Goal: Transaction & Acquisition: Obtain resource

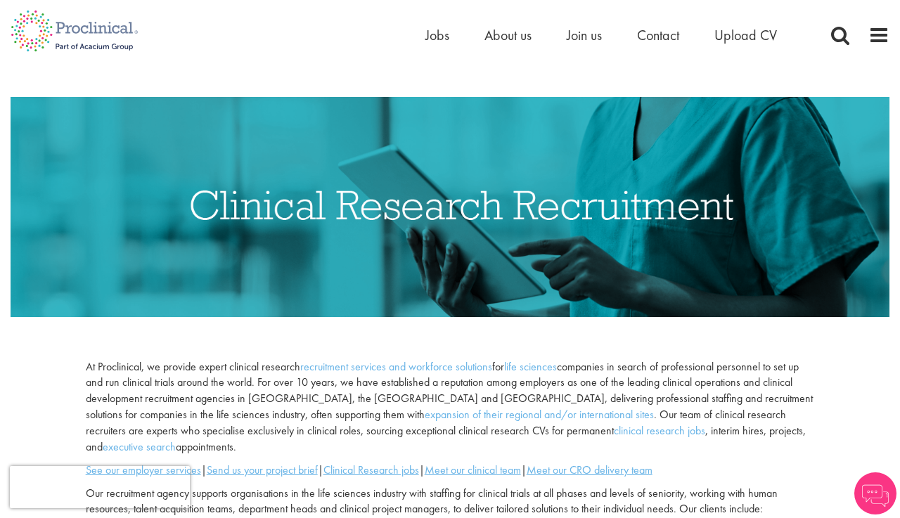
scroll to position [155, 0]
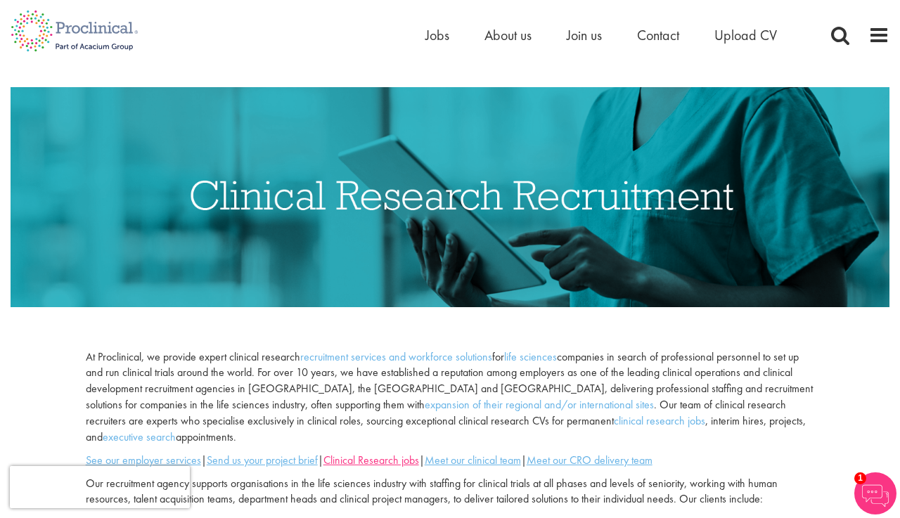
click at [413, 453] on u "Clinical Research jobs" at bounding box center [371, 460] width 96 height 15
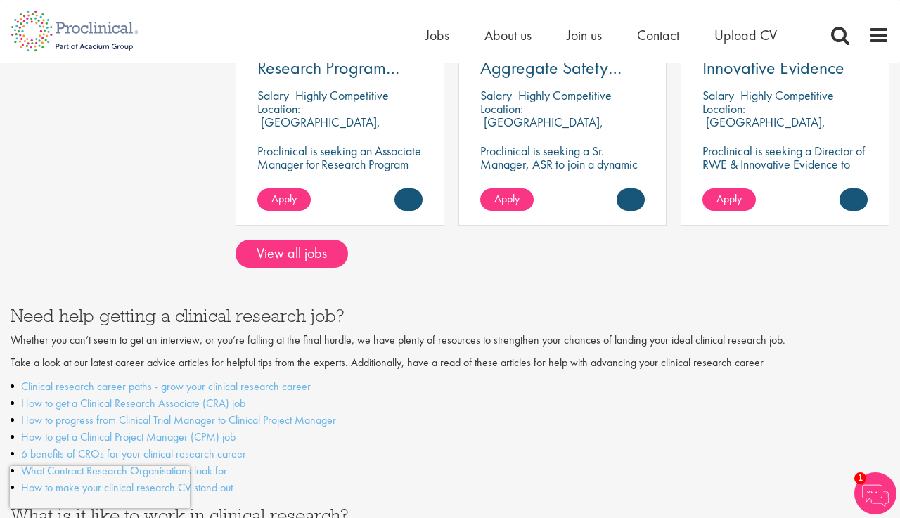
scroll to position [1293, 0]
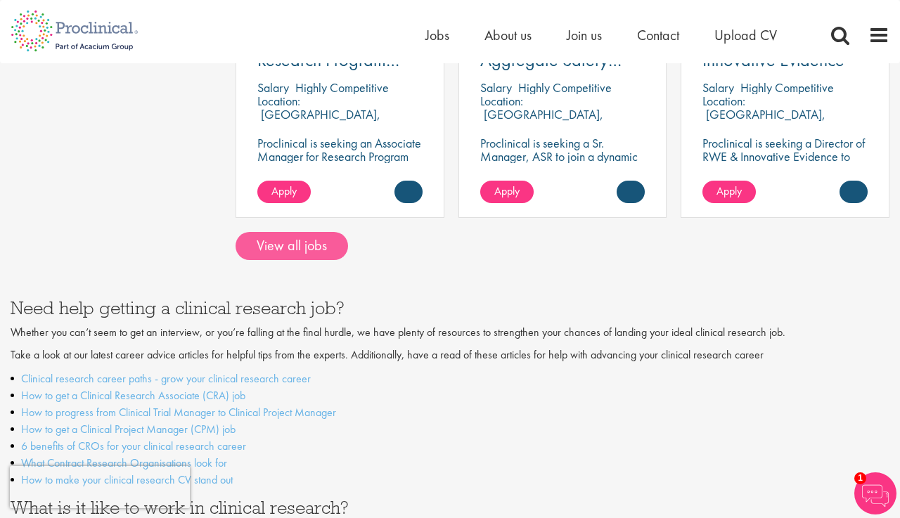
click at [255, 232] on link "View all jobs" at bounding box center [291, 246] width 112 height 28
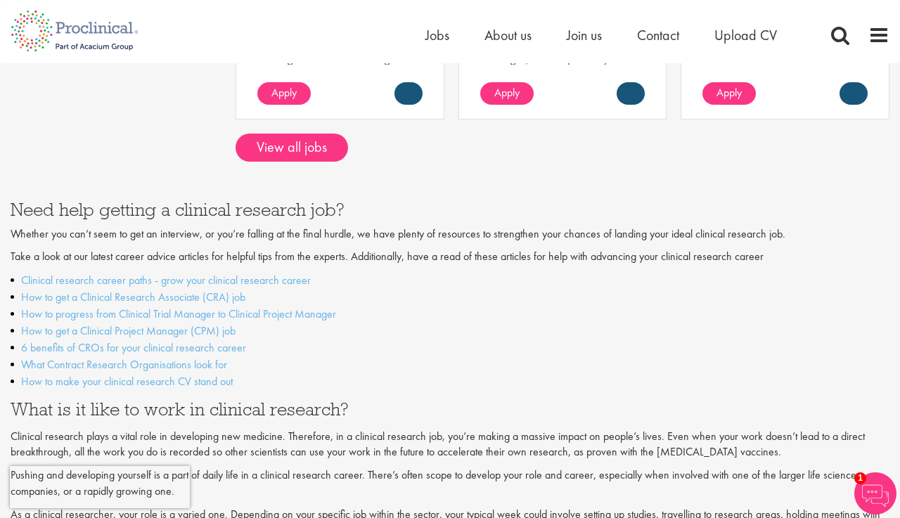
scroll to position [1360, 0]
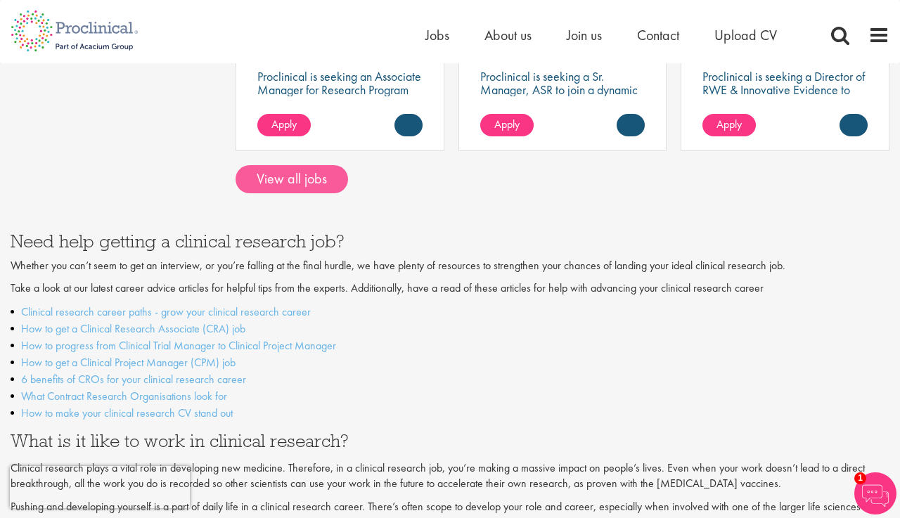
click at [286, 165] on link "View all jobs" at bounding box center [291, 179] width 112 height 28
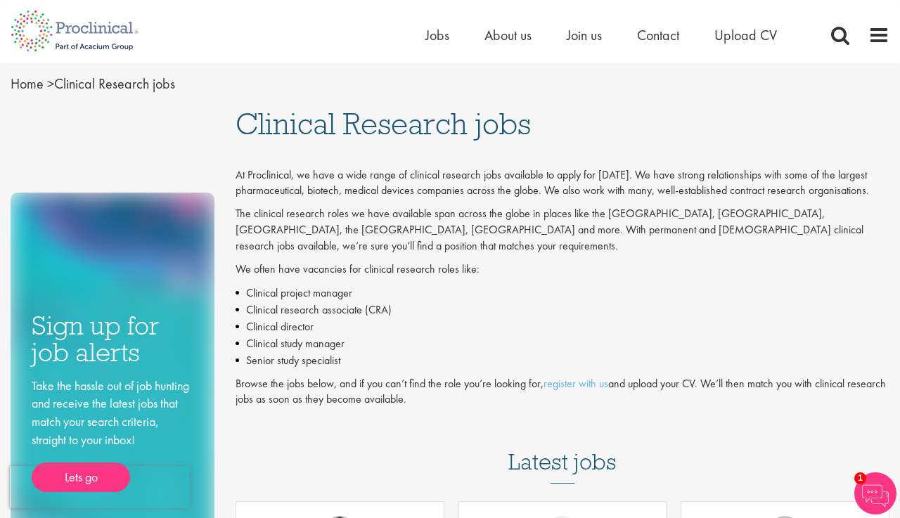
scroll to position [4, 0]
click at [863, 484] on div "1" at bounding box center [875, 493] width 42 height 42
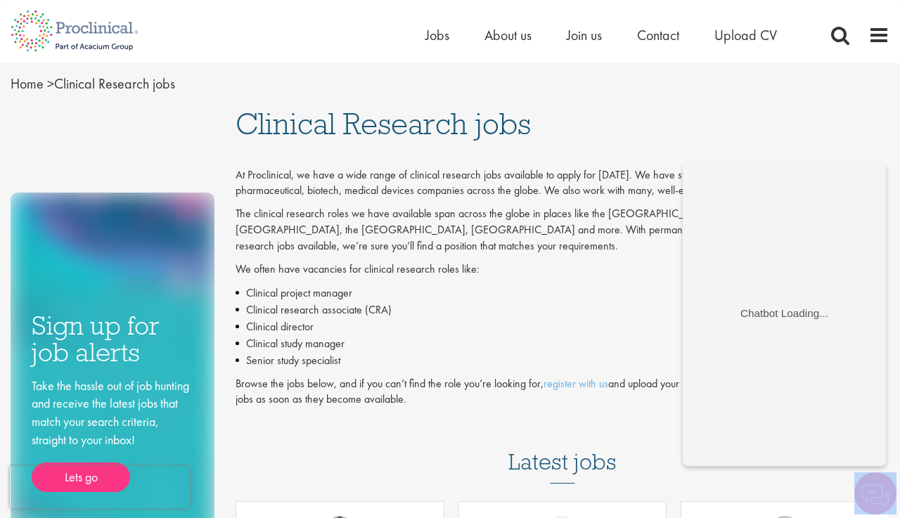
scroll to position [0, 0]
click at [863, 483] on img at bounding box center [875, 493] width 42 height 42
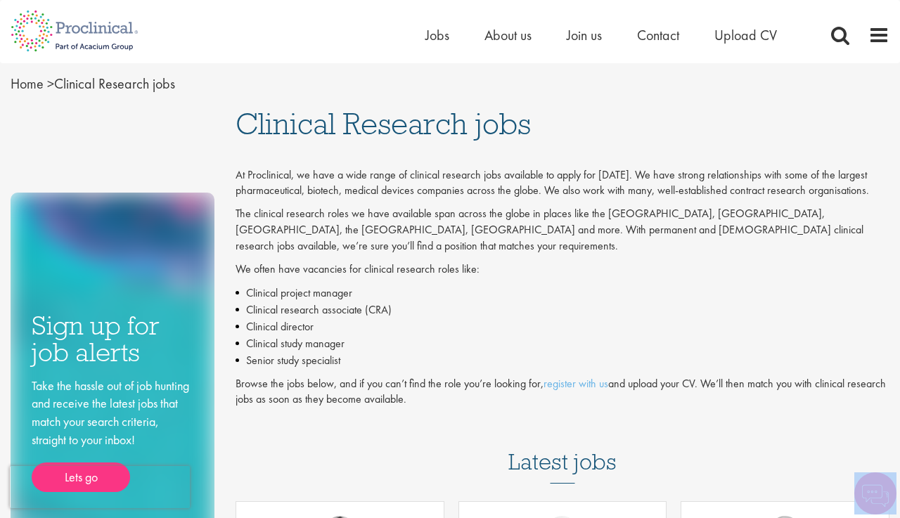
click at [863, 483] on img at bounding box center [875, 493] width 42 height 42
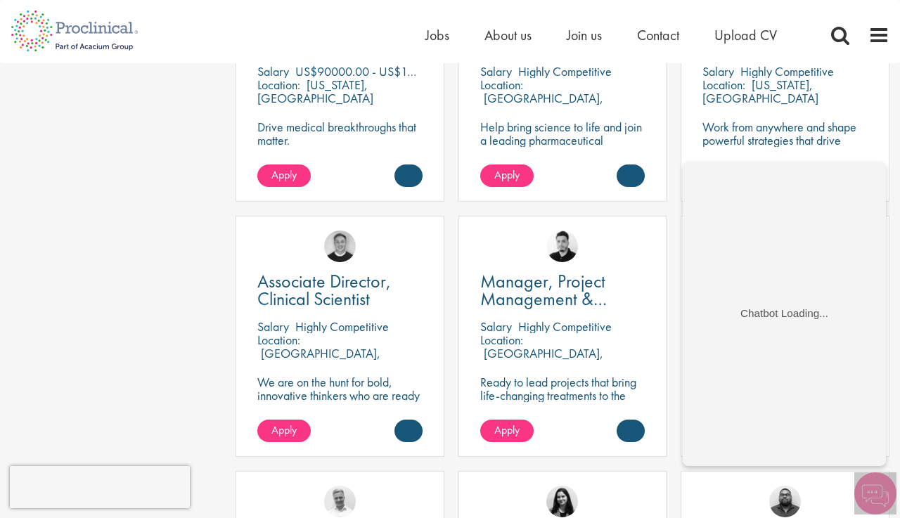
scroll to position [554, 0]
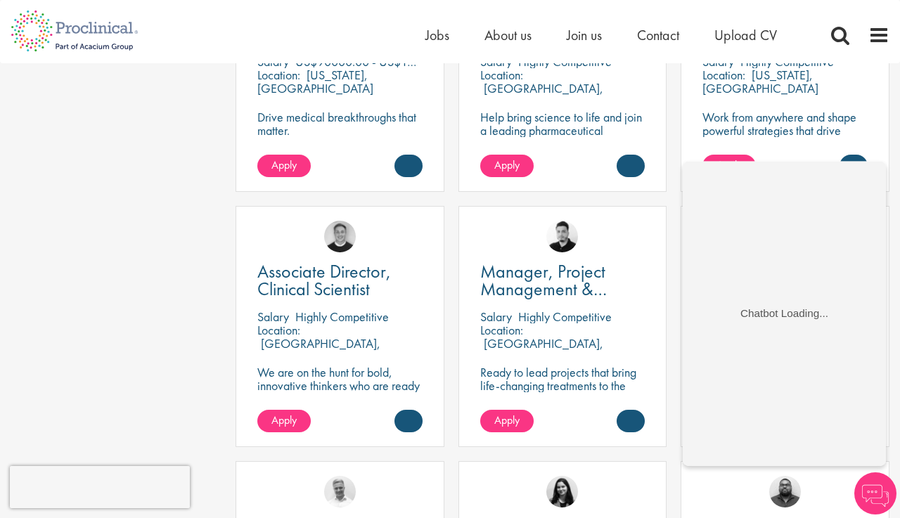
click at [234, 206] on div "Associate Director, Clinical Scientist Salary Highly Competitive Location: Bost…" at bounding box center [339, 333] width 223 height 255
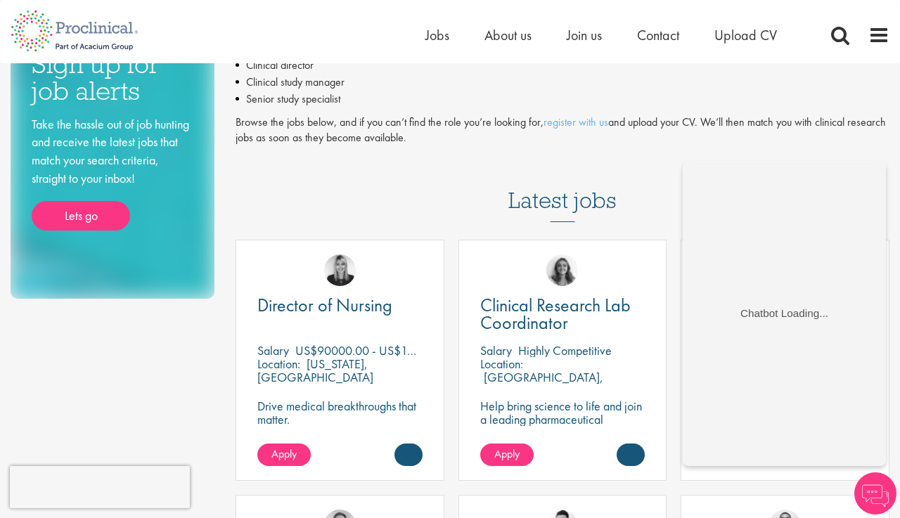
scroll to position [266, 0]
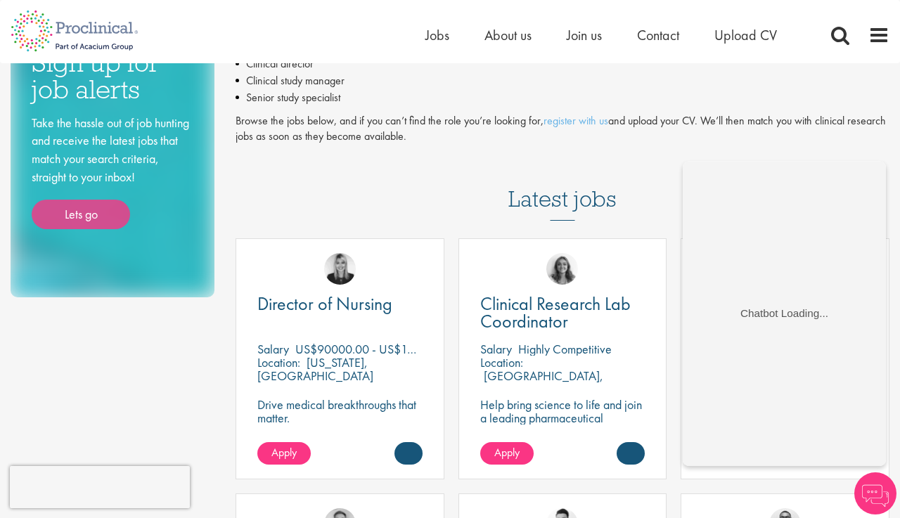
click at [96, 216] on link "Lets go" at bounding box center [81, 215] width 98 height 30
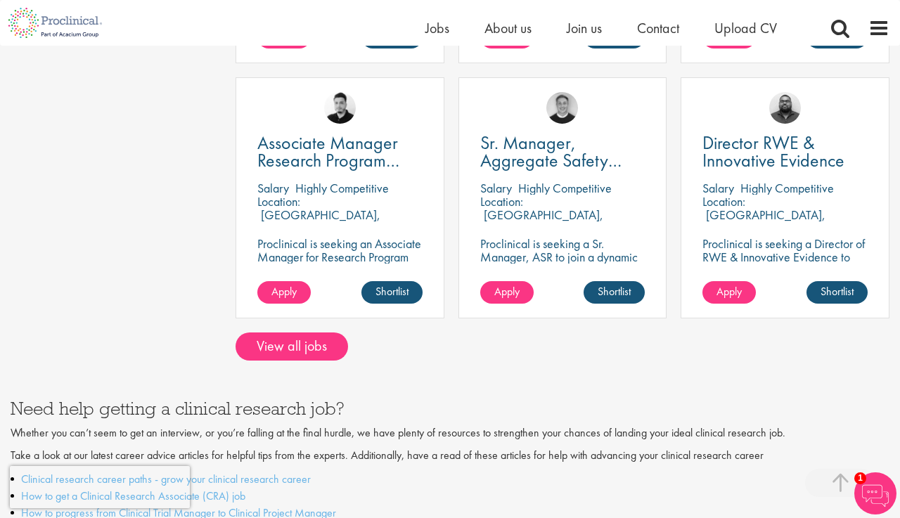
scroll to position [1152, 0]
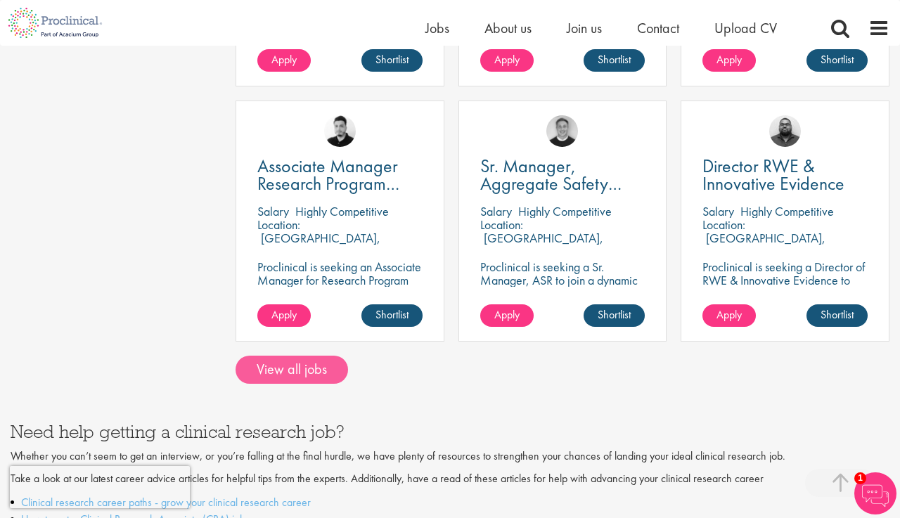
click at [303, 362] on link "View all jobs" at bounding box center [291, 370] width 112 height 28
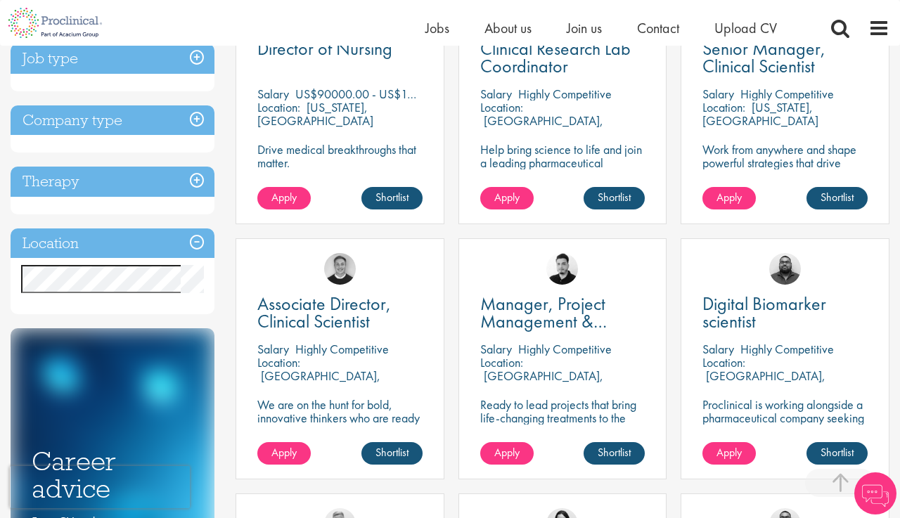
scroll to position [335, 0]
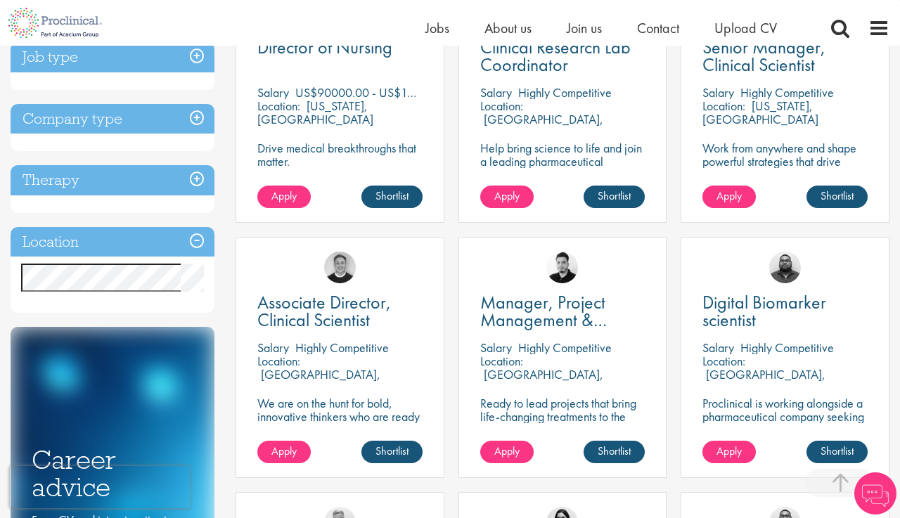
click at [153, 259] on div "Location Specified location Miles" at bounding box center [113, 270] width 204 height 86
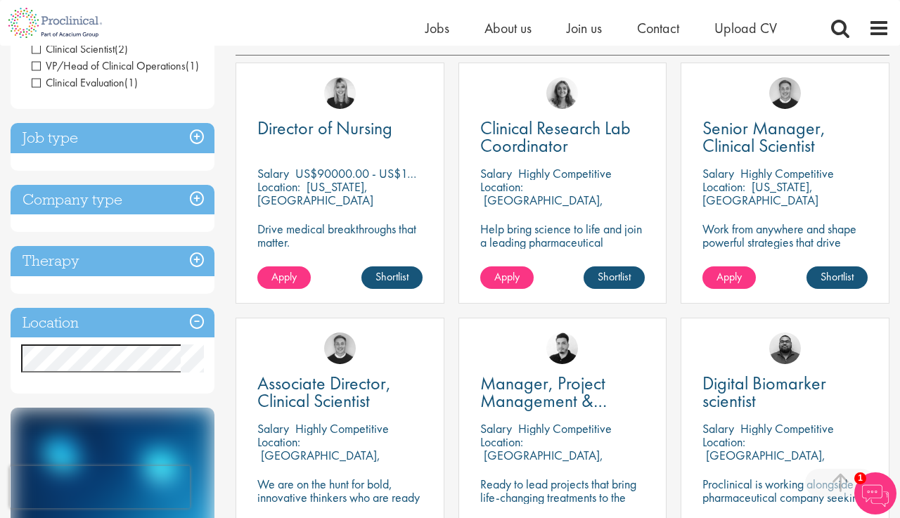
scroll to position [242, 0]
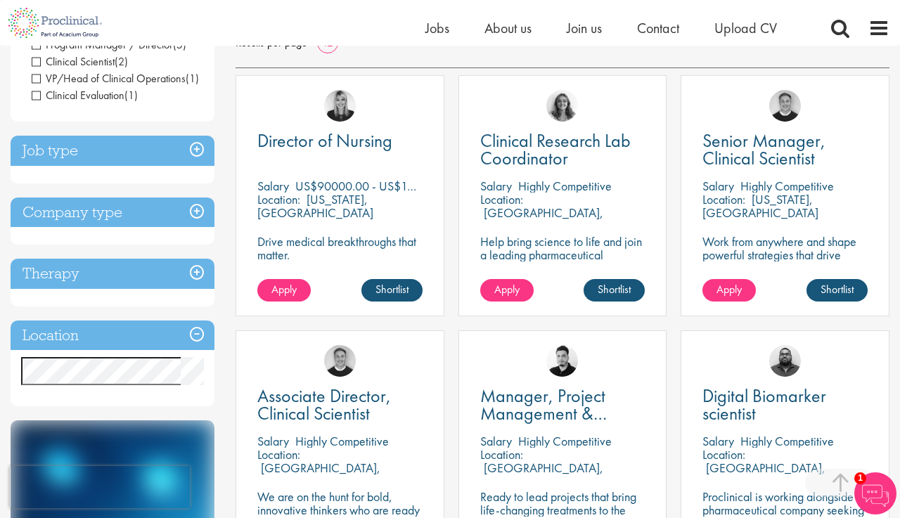
click at [152, 131] on div "Discipline Clinical Research (12) - + Clinical Research Associate (CRA) (1) Pro…" at bounding box center [113, 161] width 204 height 491
click at [152, 145] on h3 "Job type" at bounding box center [113, 151] width 204 height 30
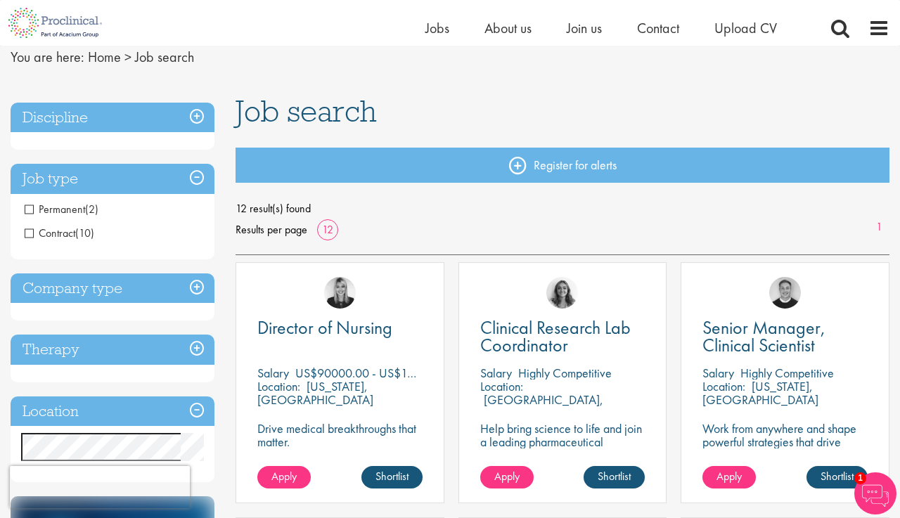
scroll to position [52, 0]
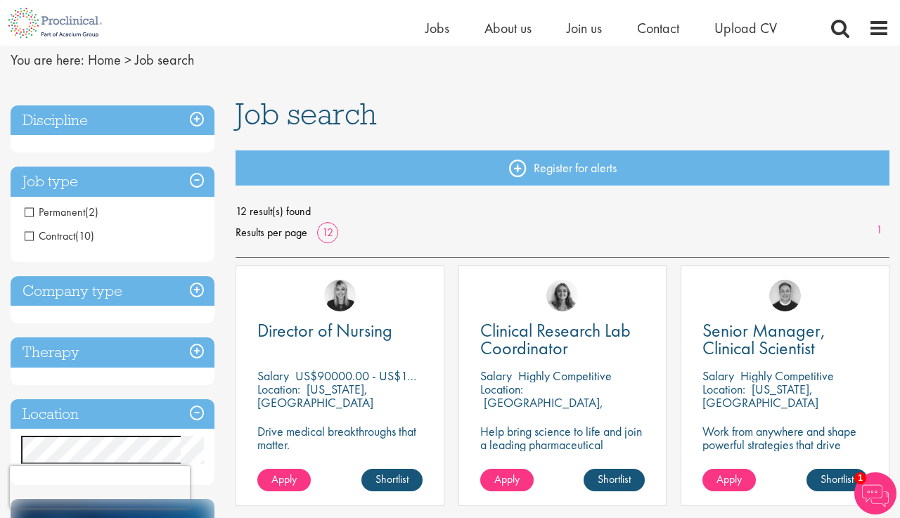
click at [73, 212] on span "Permanent" at bounding box center [55, 212] width 60 height 15
